Goal: Complete application form

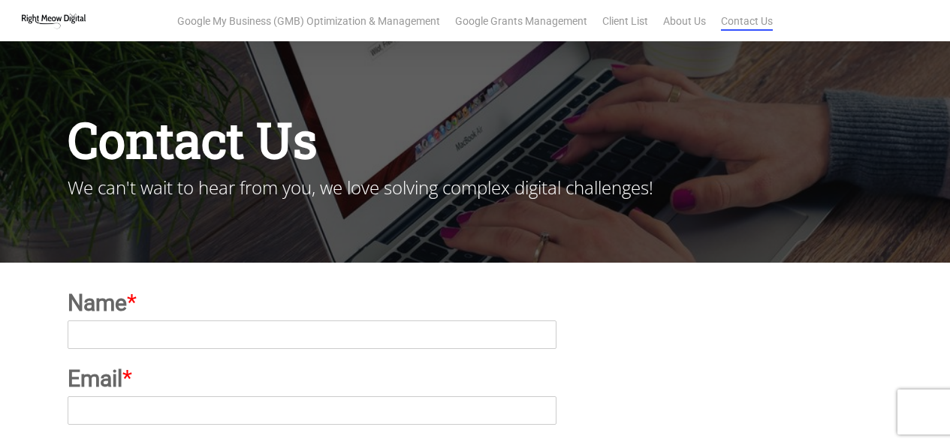
scroll to position [225, 0]
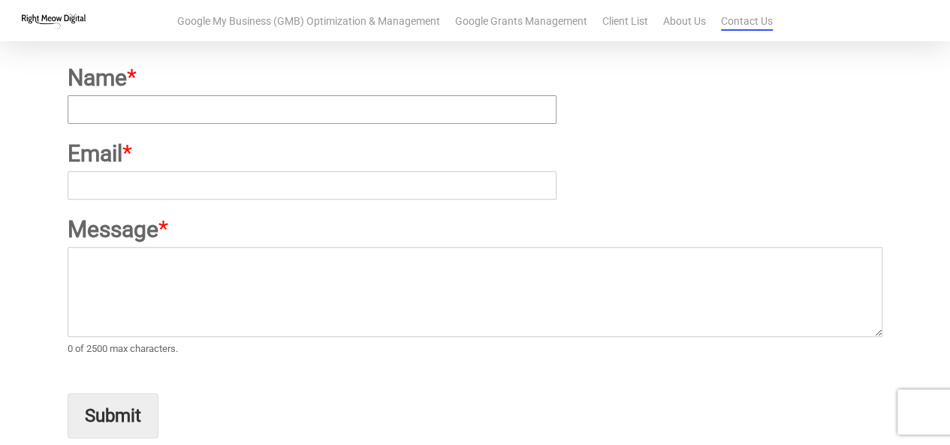
click at [270, 122] on input "Name *" at bounding box center [312, 109] width 489 height 29
click at [219, 107] on input "Name *" at bounding box center [312, 109] width 489 height 29
paste input "Nitin Bhatnagar"
type input "Nitin Bhatnagar"
click at [174, 190] on input "Email *" at bounding box center [312, 185] width 489 height 29
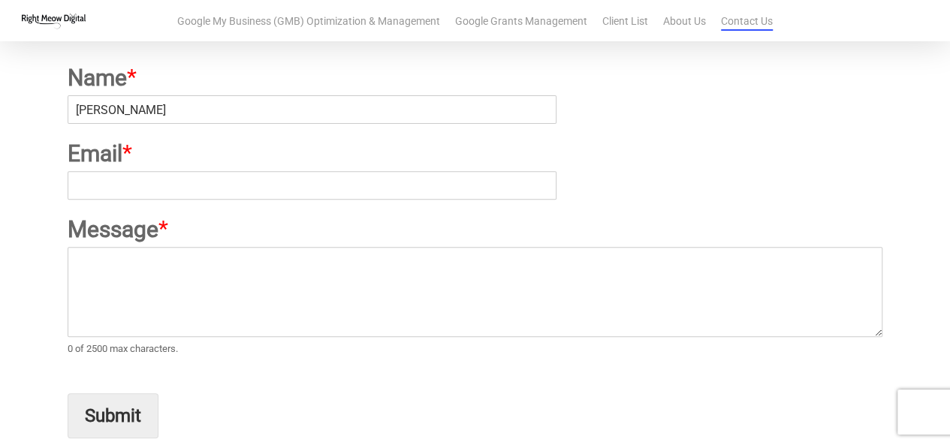
click at [315, 164] on label "Email *" at bounding box center [475, 153] width 815 height 29
click at [315, 171] on input "Email *" at bounding box center [312, 185] width 489 height 29
paste input "nitinb.dmm@gmail.com"
type input "nitinb.dmm@gmail.com"
click at [189, 270] on textarea "Message *" at bounding box center [475, 292] width 815 height 90
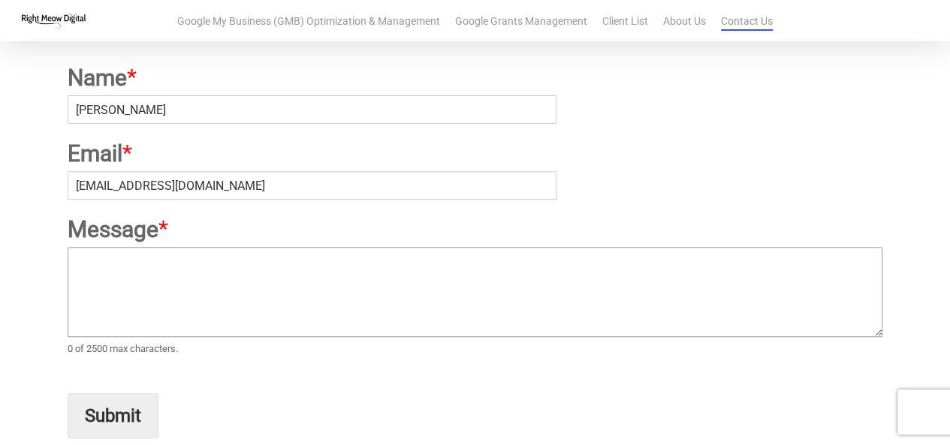
paste textarea "Hi, I’m Nitin Bhatnagar, an SEO Specialist with 12+ years of experience in driv…"
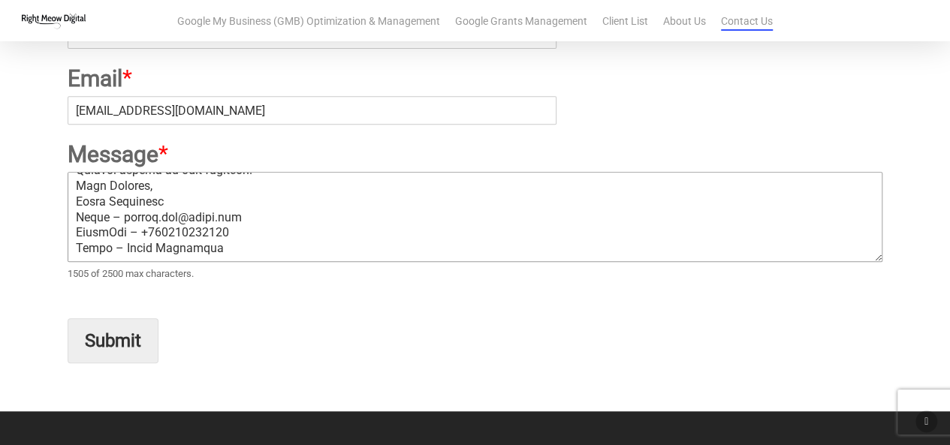
scroll to position [310, 0]
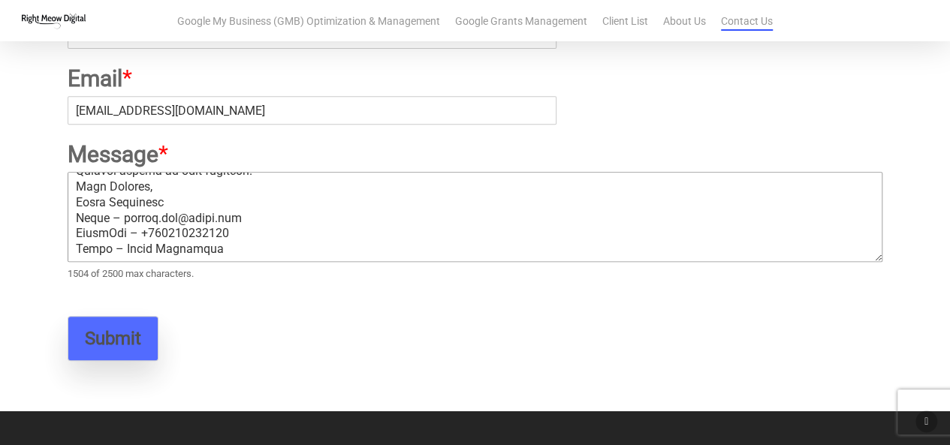
type textarea "Hi, I’m Nitin Bhatnagar, an SEO Specialist with 12+ years of experience in driv…"
click at [91, 340] on button "Submit" at bounding box center [113, 338] width 91 height 45
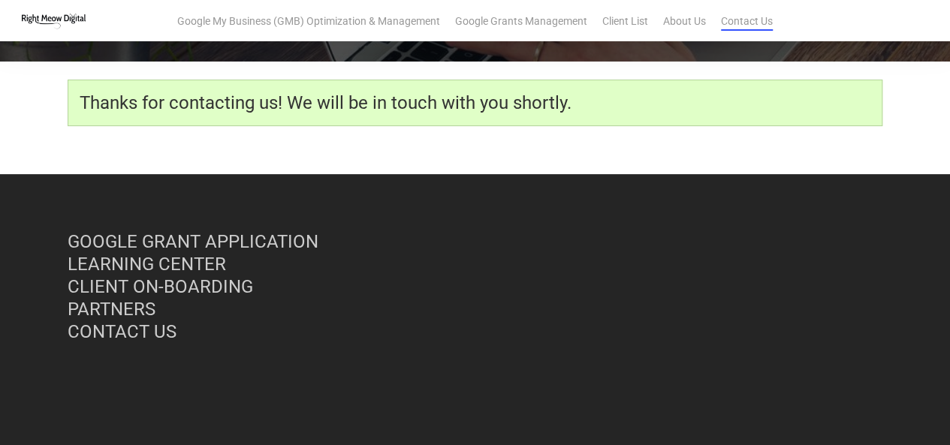
scroll to position [206, 0]
